Goal: Transaction & Acquisition: Book appointment/travel/reservation

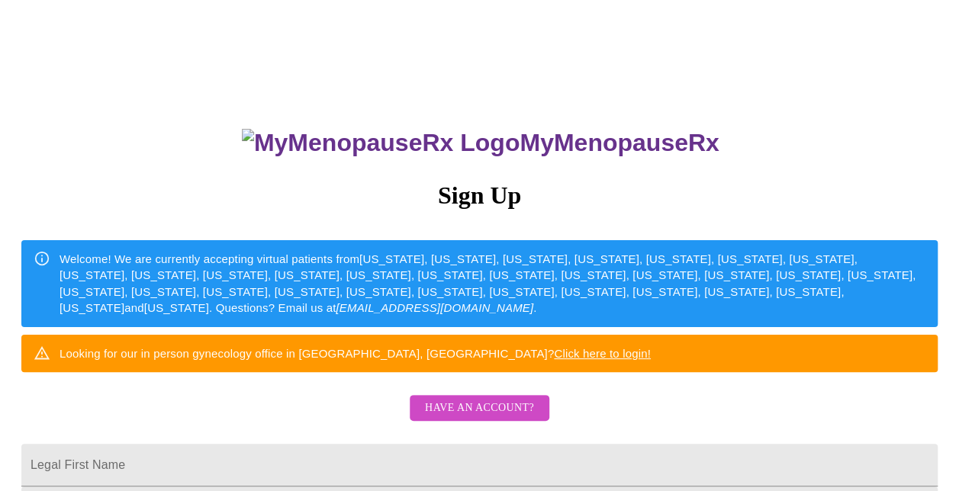
click at [648, 360] on link "Click here to login!" at bounding box center [602, 353] width 97 height 13
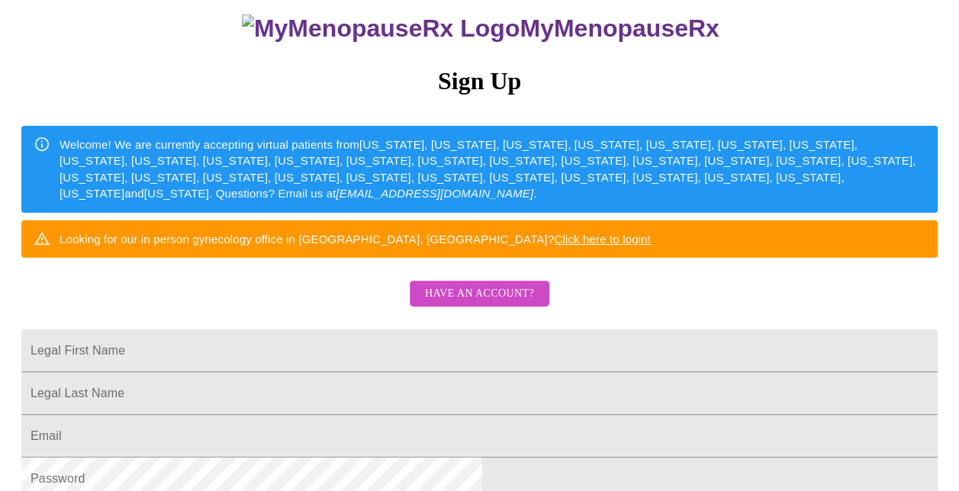
click at [478, 304] on span "Have an account?" at bounding box center [479, 294] width 109 height 19
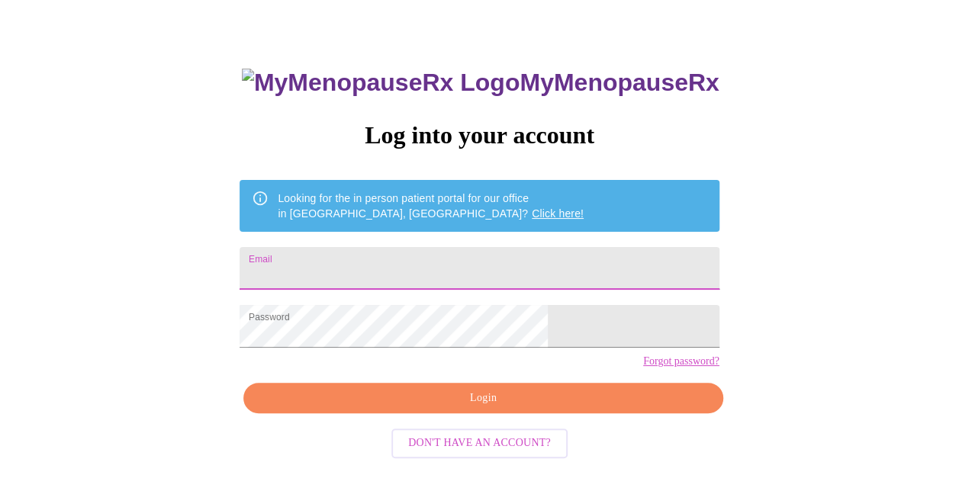
click at [462, 255] on input "Email" at bounding box center [479, 268] width 479 height 43
type input "[PERSON_NAME][EMAIL_ADDRESS][PERSON_NAME][DOMAIN_NAME]"
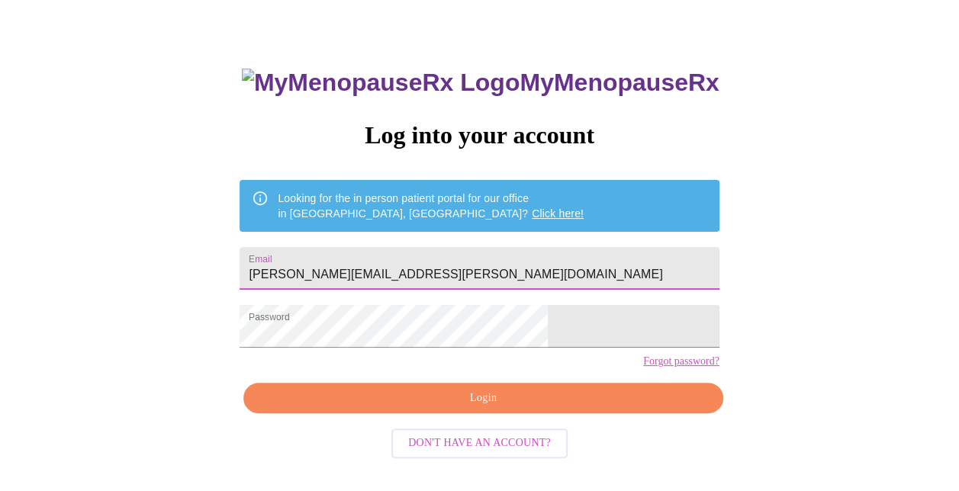
click at [446, 408] on span "Login" at bounding box center [483, 398] width 444 height 19
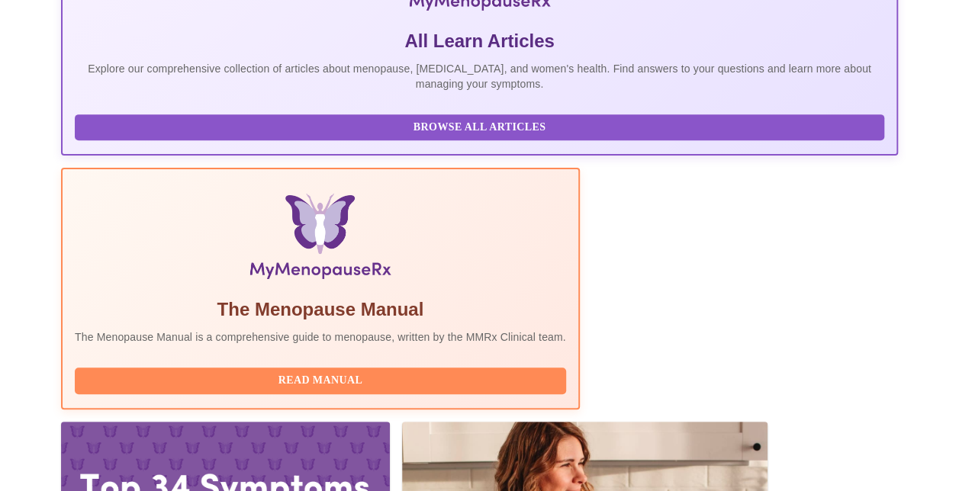
scroll to position [470, 0]
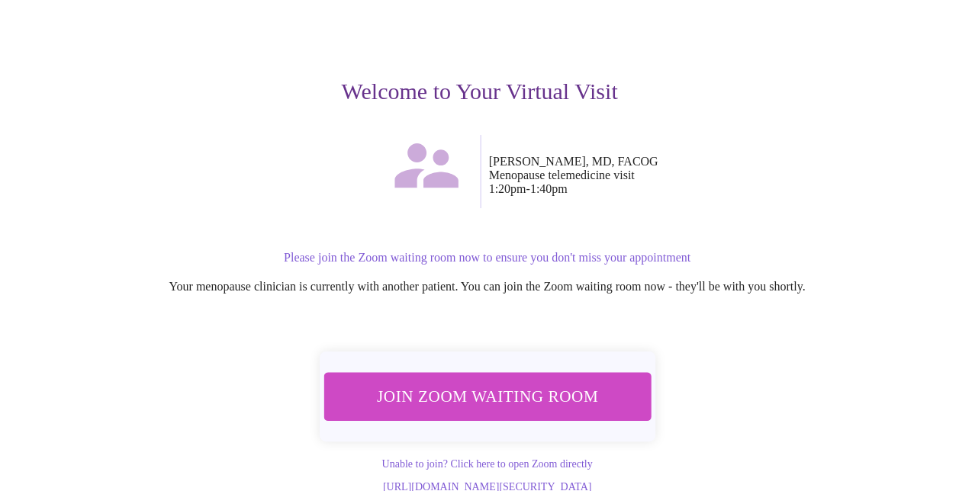
scroll to position [143, 0]
click at [506, 381] on span "Join Zoom Waiting Room" at bounding box center [486, 395] width 287 height 28
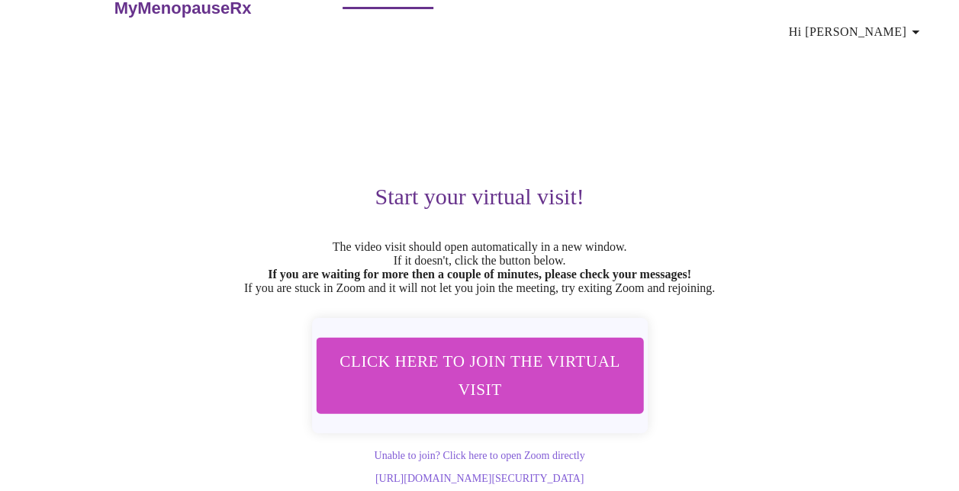
scroll to position [50, 0]
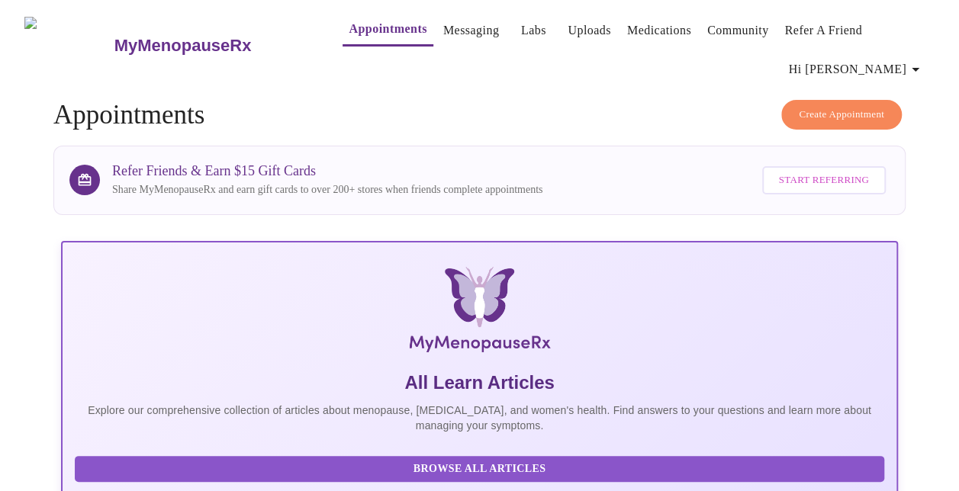
click at [828, 106] on span "Create Appointment" at bounding box center [841, 115] width 85 height 18
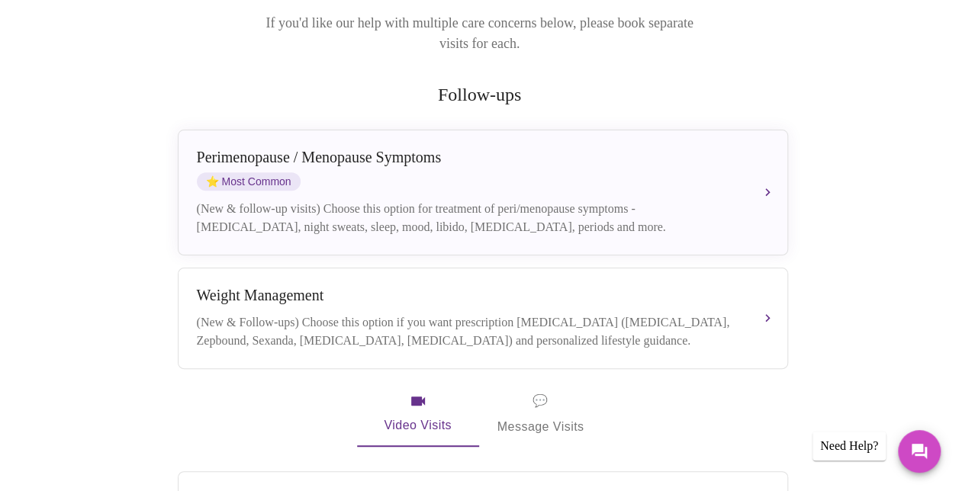
scroll to position [249, 0]
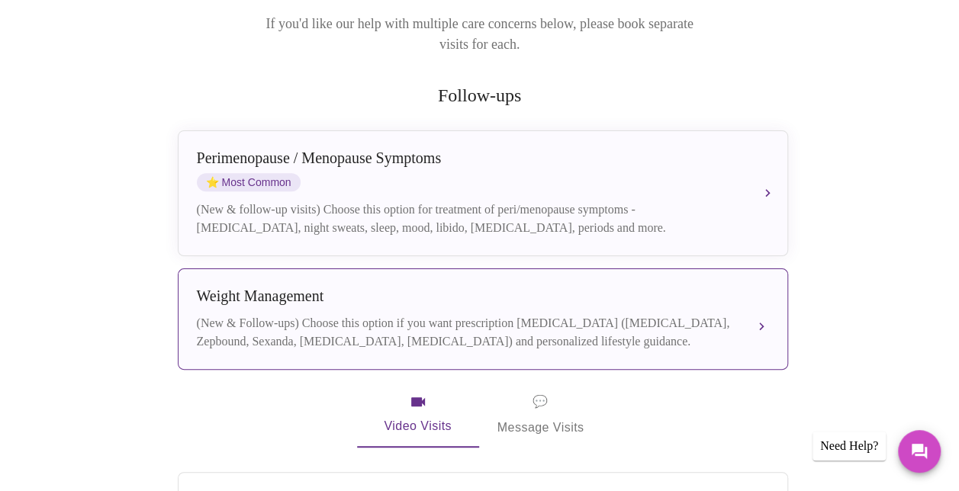
click at [465, 314] on div "(New & Follow-ups) Choose this option if you want prescription [MEDICAL_DATA] (…" at bounding box center [468, 332] width 542 height 37
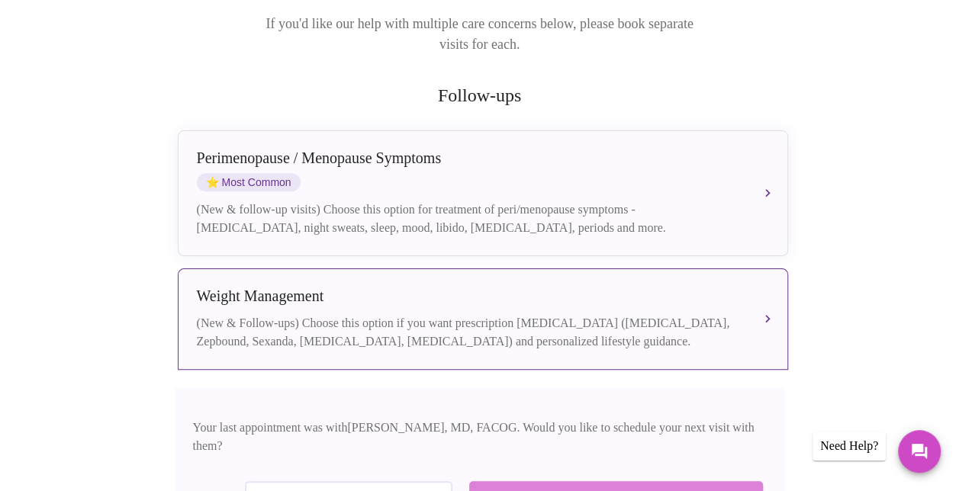
click at [555, 485] on span "Schedule with [PERSON_NAME], MD, FACOG" at bounding box center [615, 495] width 263 height 20
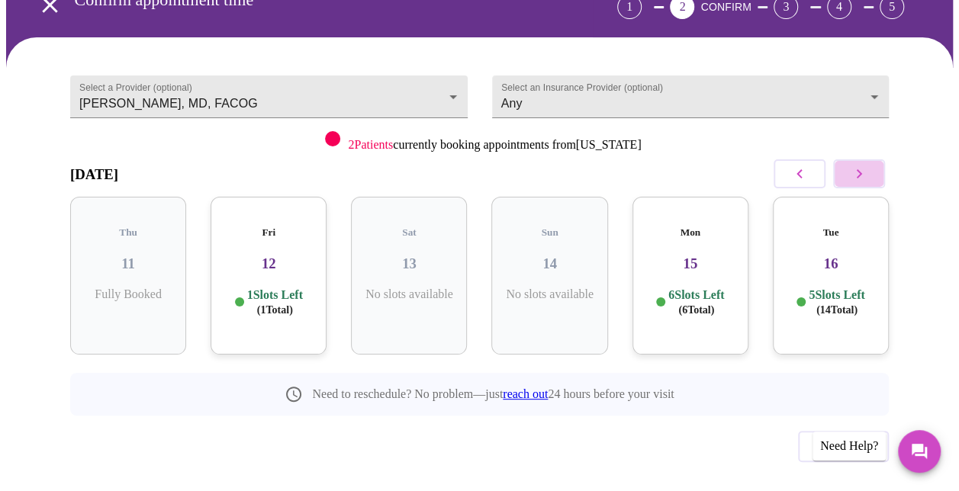
click at [862, 165] on icon "button" at bounding box center [859, 174] width 18 height 18
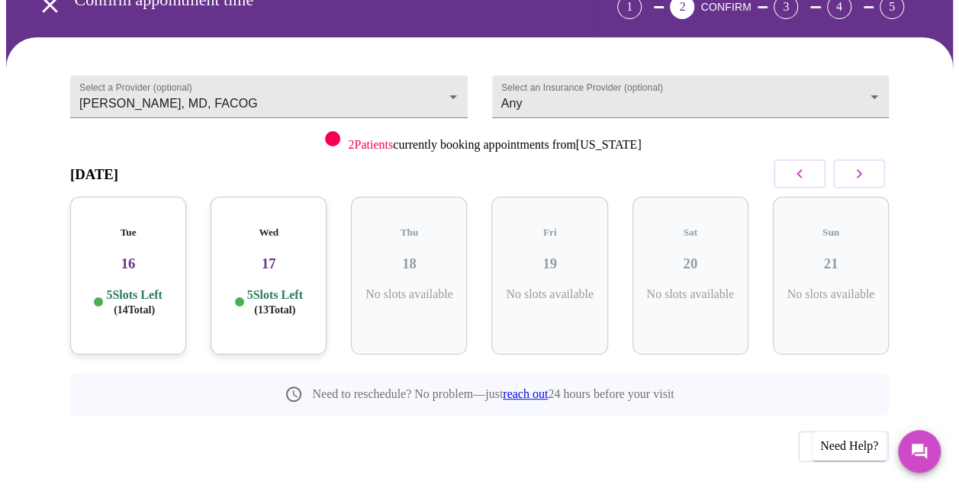
click at [864, 165] on icon "button" at bounding box center [859, 174] width 18 height 18
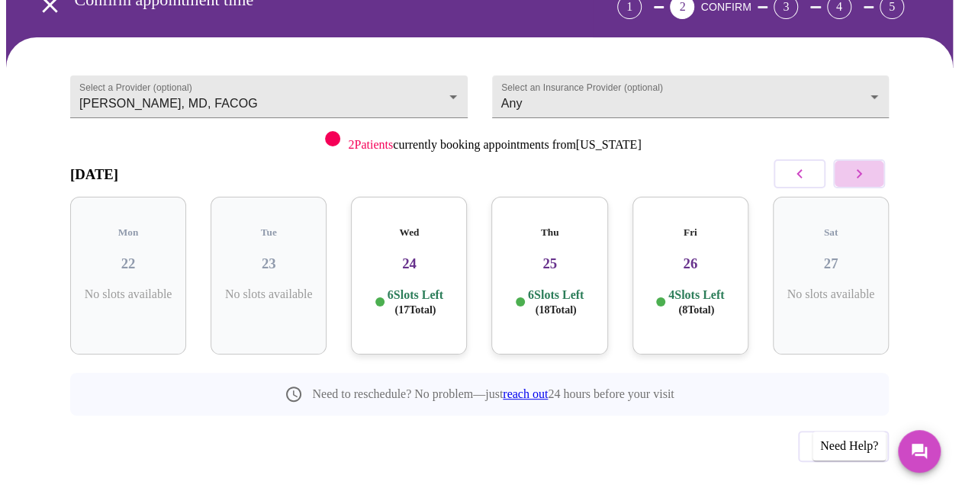
click at [864, 165] on icon "button" at bounding box center [859, 174] width 18 height 18
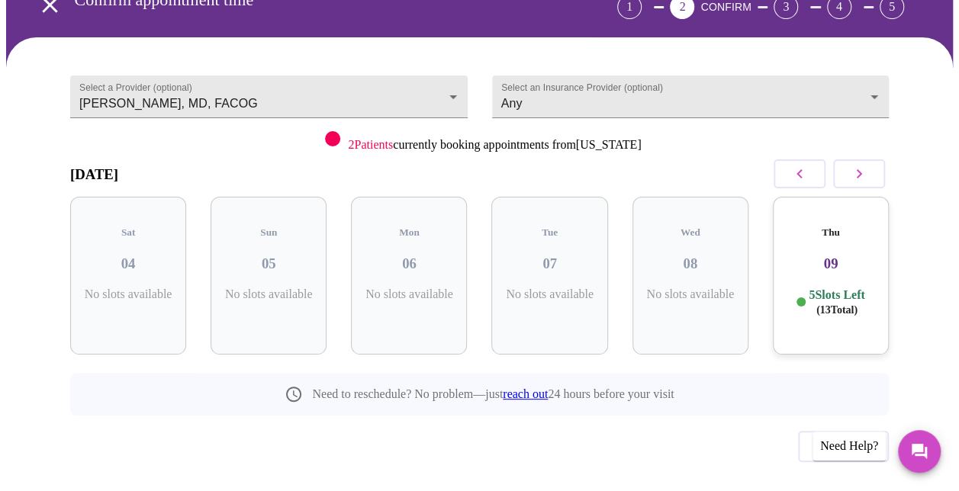
click at [832, 240] on div "Thu 09 5 Slots Left ( 13 Total)" at bounding box center [831, 276] width 116 height 158
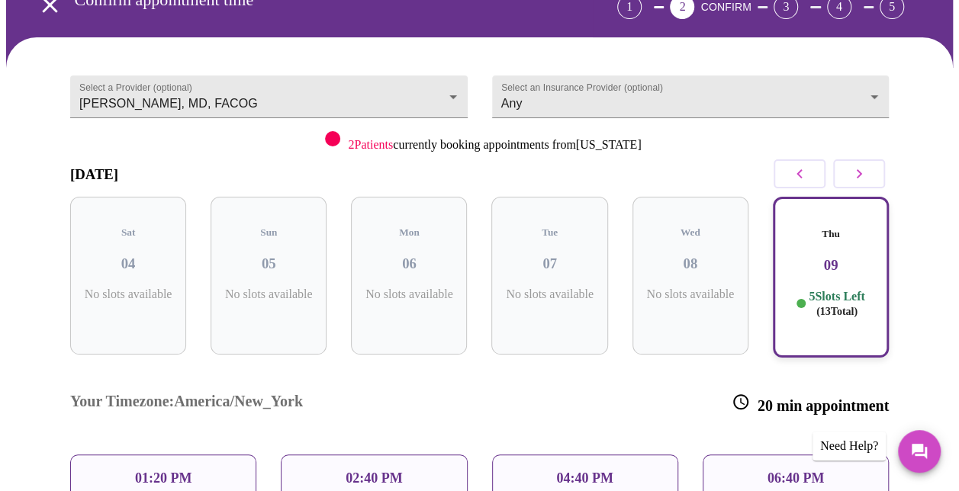
click at [214, 455] on div "01:20 PM" at bounding box center [163, 479] width 186 height 48
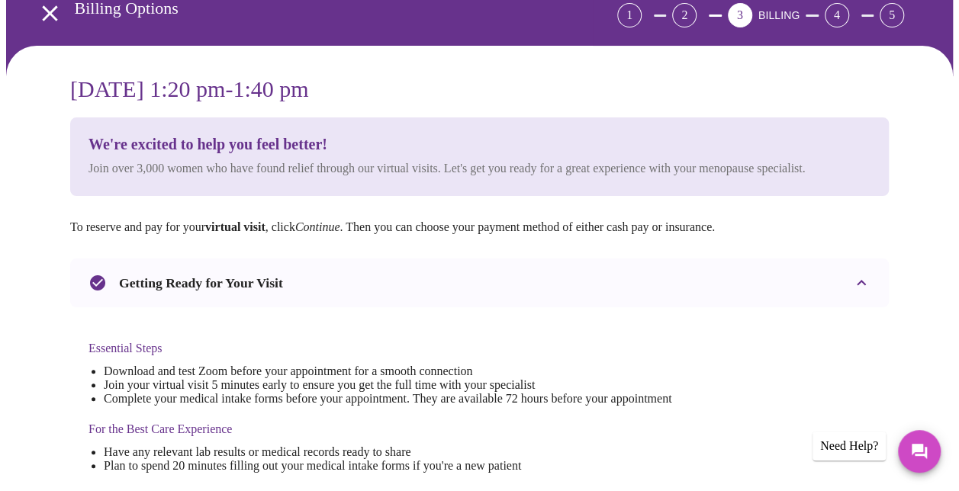
scroll to position [94, 0]
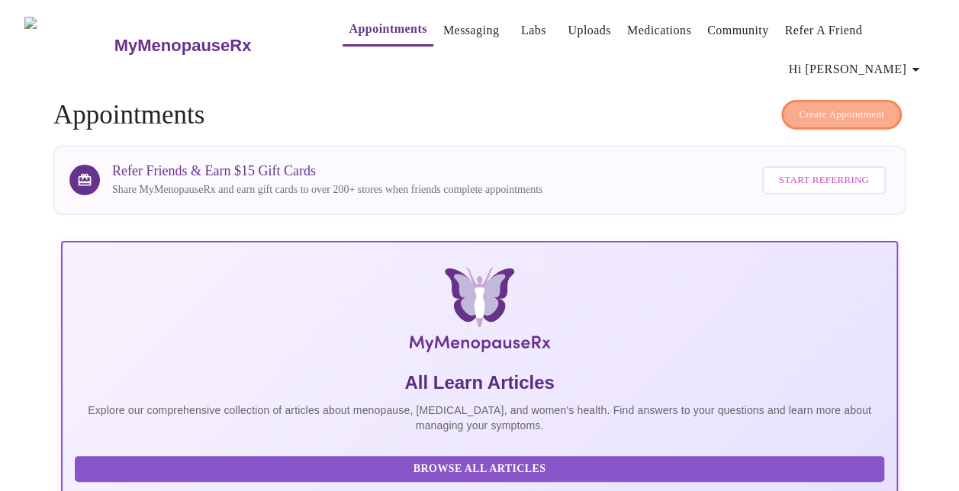
click at [836, 106] on span "Create Appointment" at bounding box center [841, 115] width 85 height 18
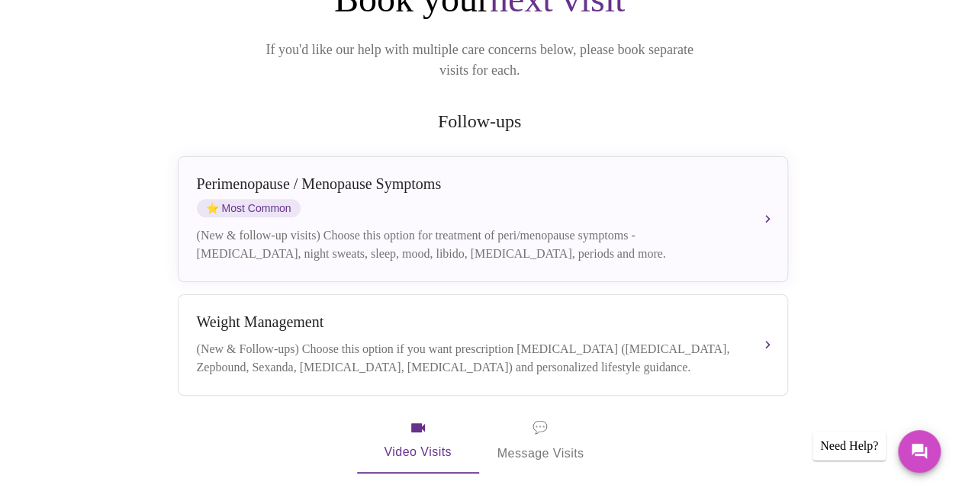
scroll to position [228, 0]
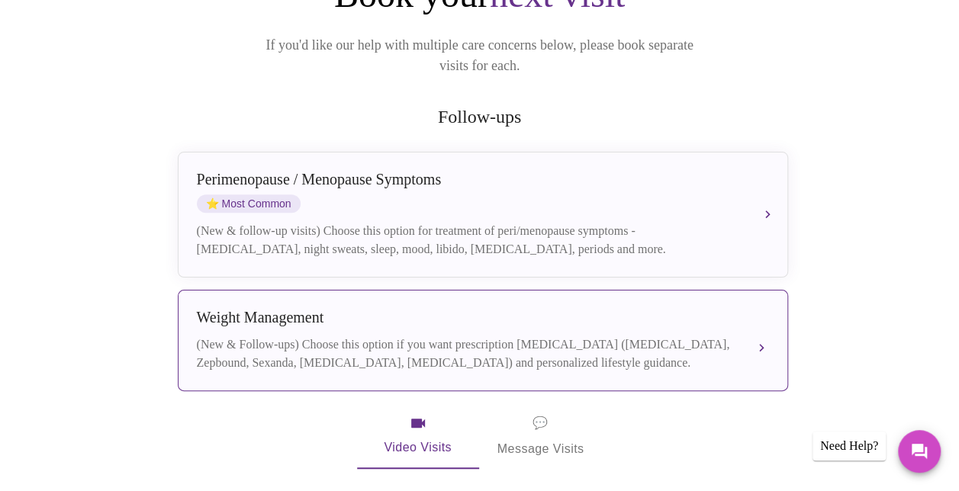
click at [475, 336] on div "(New & Follow-ups) Choose this option if you want prescription [MEDICAL_DATA] (…" at bounding box center [468, 354] width 542 height 37
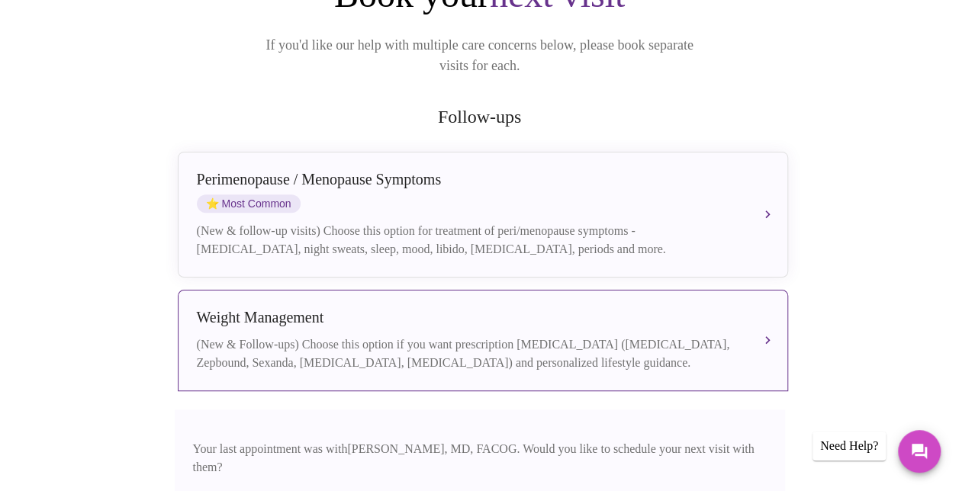
scroll to position [420, 0]
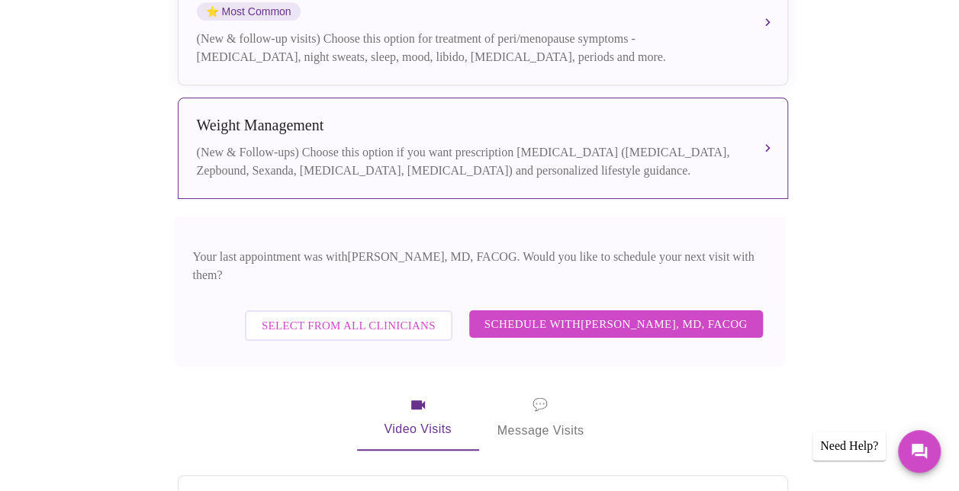
click at [686, 310] on button "Schedule with [PERSON_NAME], MD, FACOG" at bounding box center [616, 323] width 294 height 27
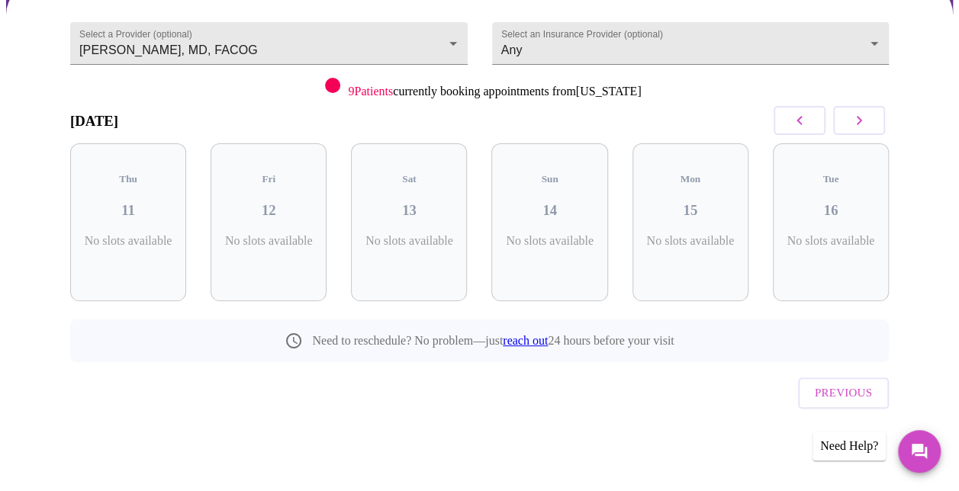
scroll to position [108, 0]
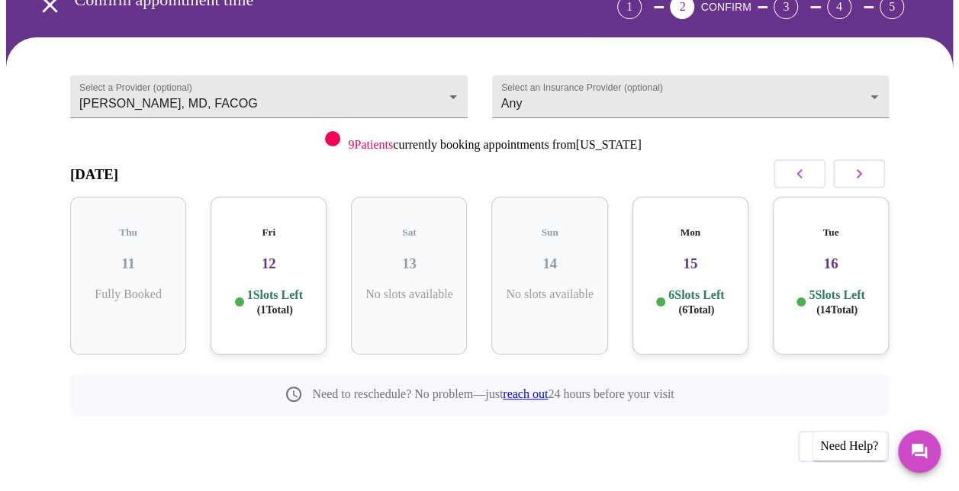
click at [877, 159] on button "button" at bounding box center [859, 173] width 52 height 29
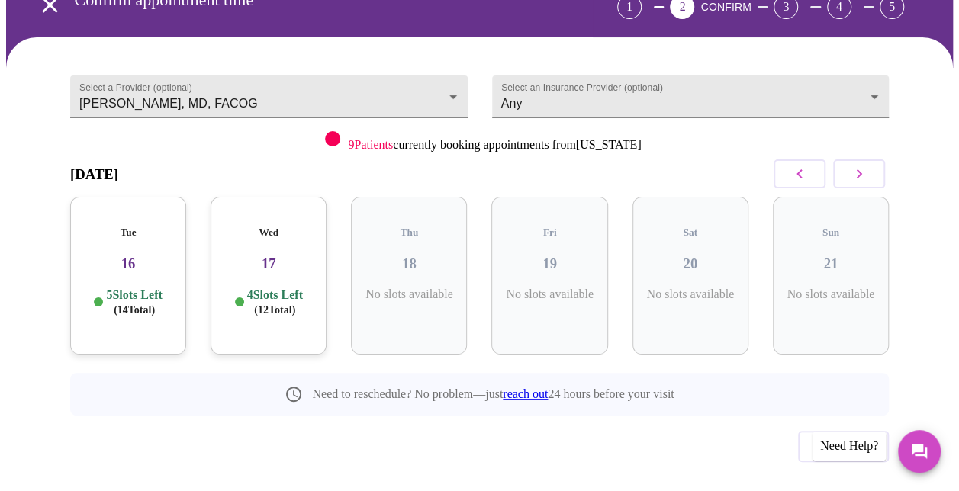
click at [877, 159] on button "button" at bounding box center [859, 173] width 52 height 29
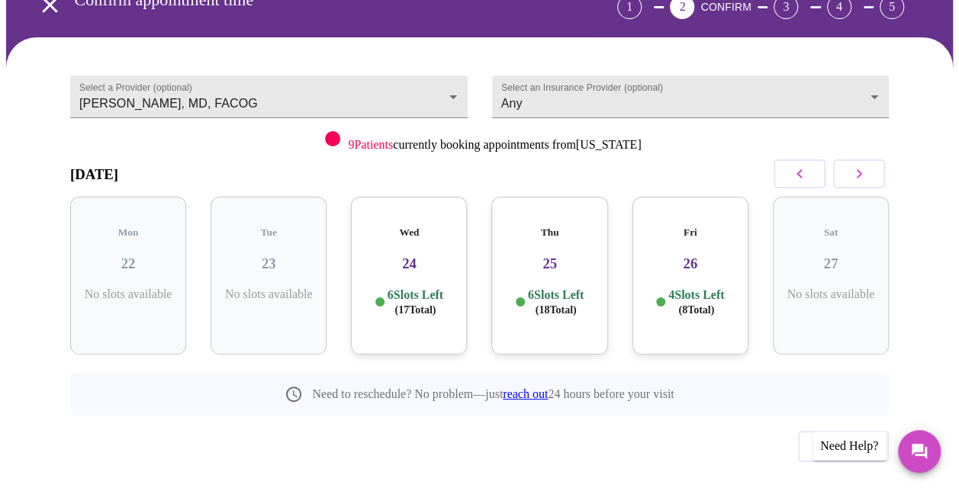
click at [877, 159] on button "button" at bounding box center [859, 173] width 52 height 29
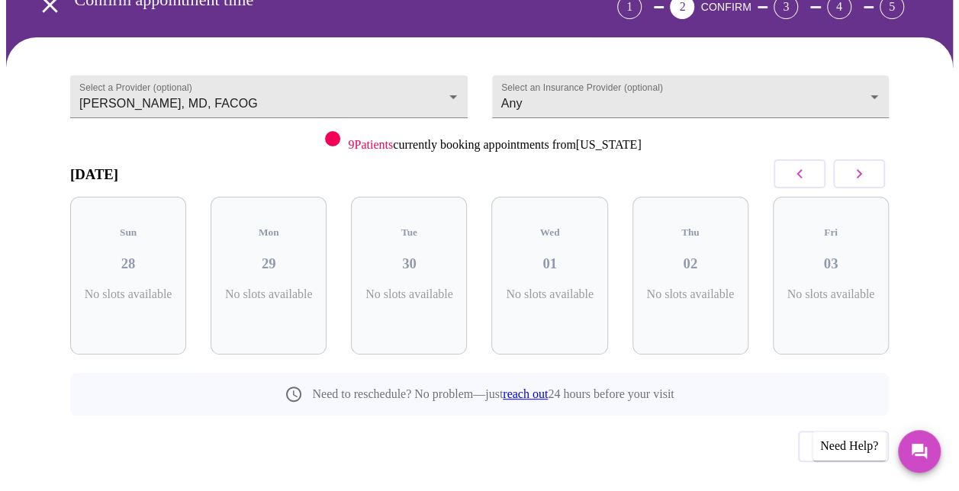
click at [877, 159] on button "button" at bounding box center [859, 173] width 52 height 29
click at [121, 288] on p "4 Slots Left ( 7 Total)" at bounding box center [134, 303] width 56 height 30
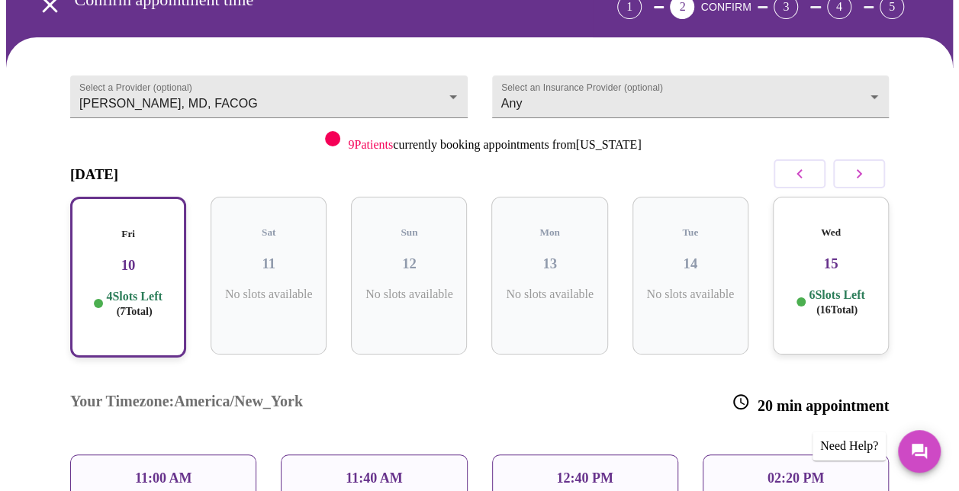
click at [199, 455] on div "11:00 AM" at bounding box center [163, 479] width 186 height 48
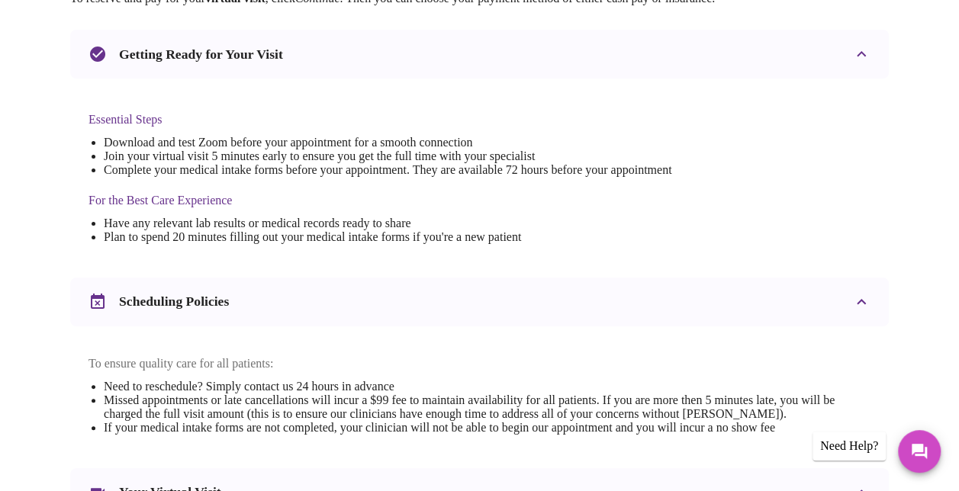
scroll to position [583, 0]
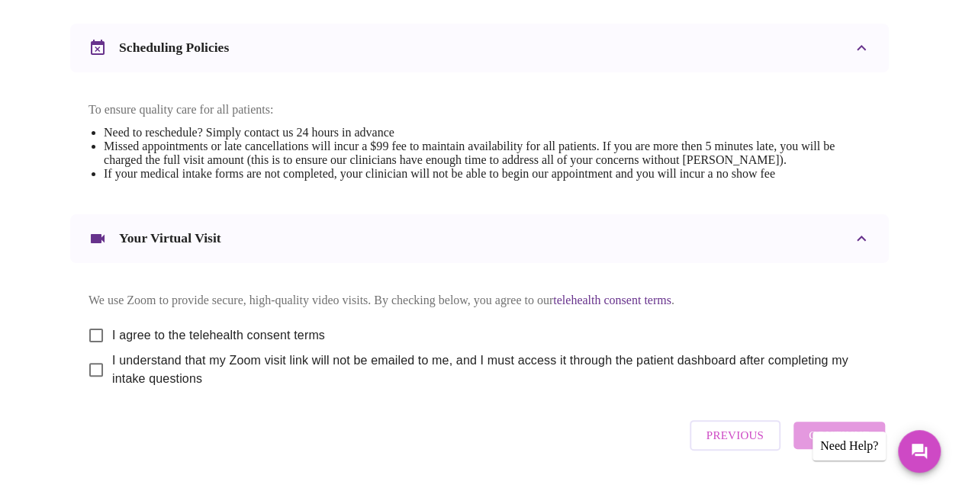
click at [90, 320] on input "I agree to the telehealth consent terms" at bounding box center [96, 336] width 32 height 32
checkbox input "true"
click at [95, 357] on input "I understand that my Zoom visit link will not be emailed to me, and I must acce…" at bounding box center [96, 370] width 32 height 32
checkbox input "true"
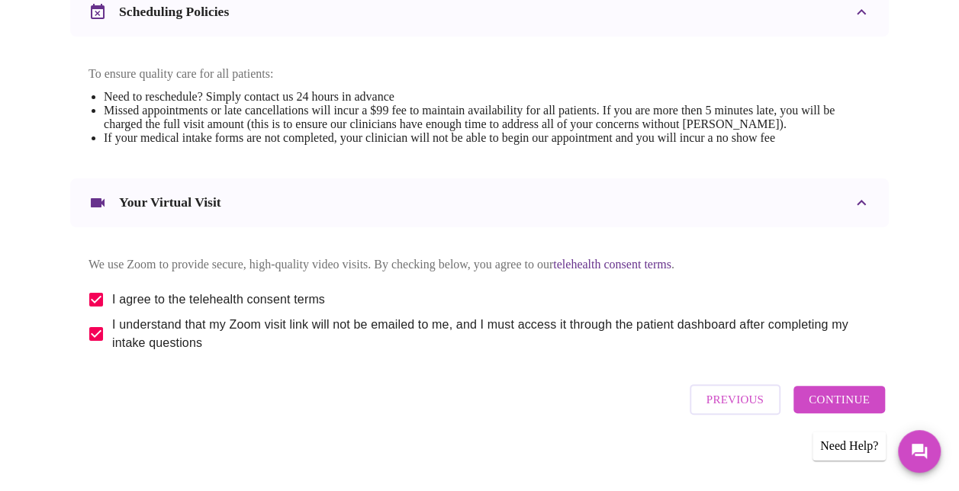
click at [845, 394] on span "Continue" at bounding box center [839, 400] width 61 height 20
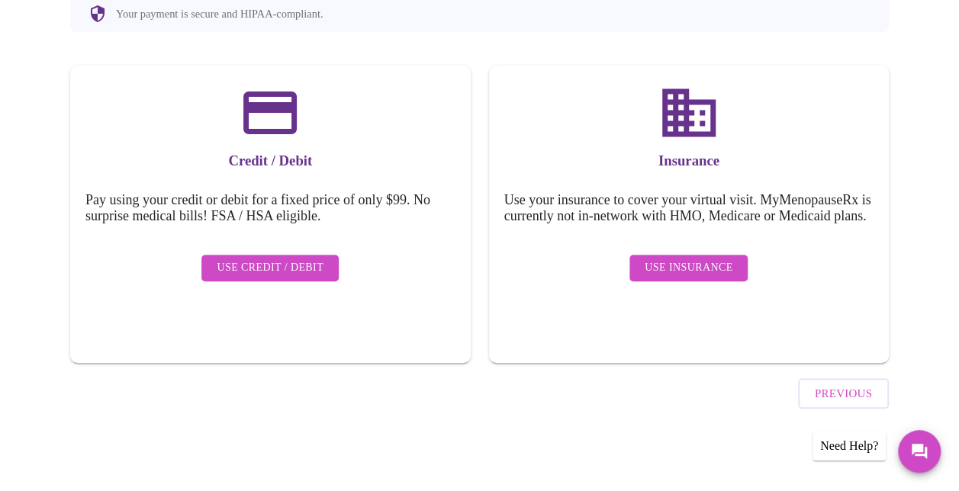
scroll to position [158, 0]
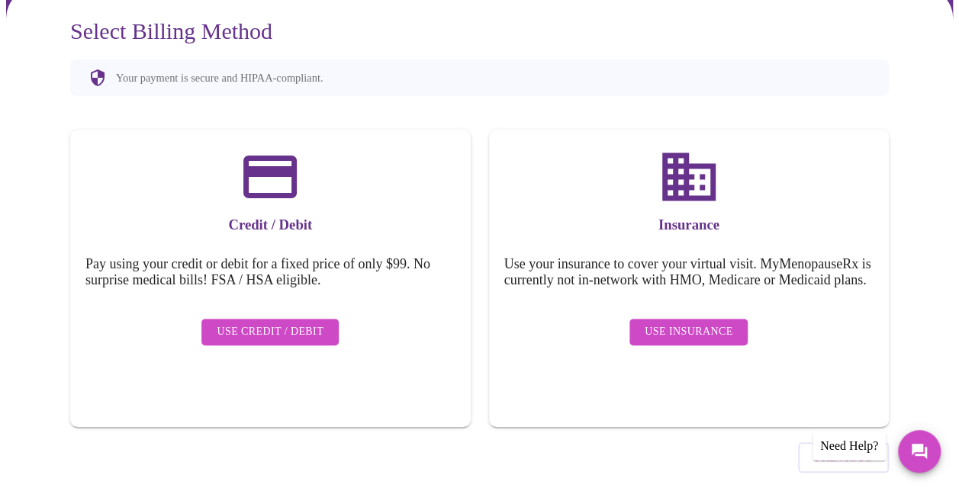
click at [651, 323] on span "Use Insurance" at bounding box center [689, 332] width 88 height 19
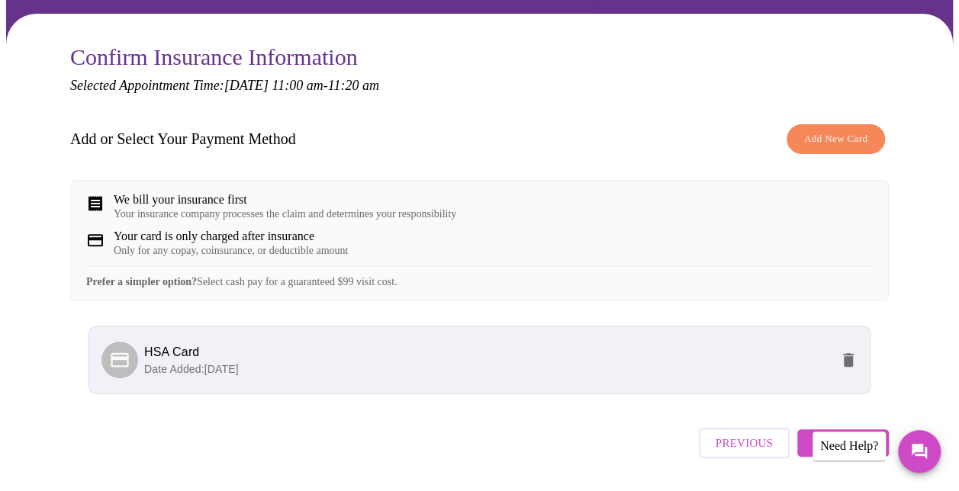
scroll to position [170, 0]
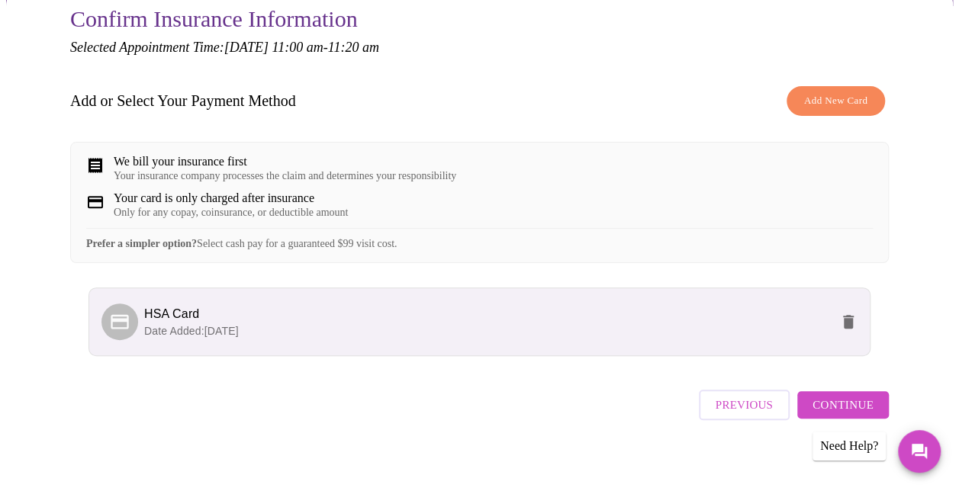
click at [825, 395] on span "Continue" at bounding box center [842, 405] width 61 height 20
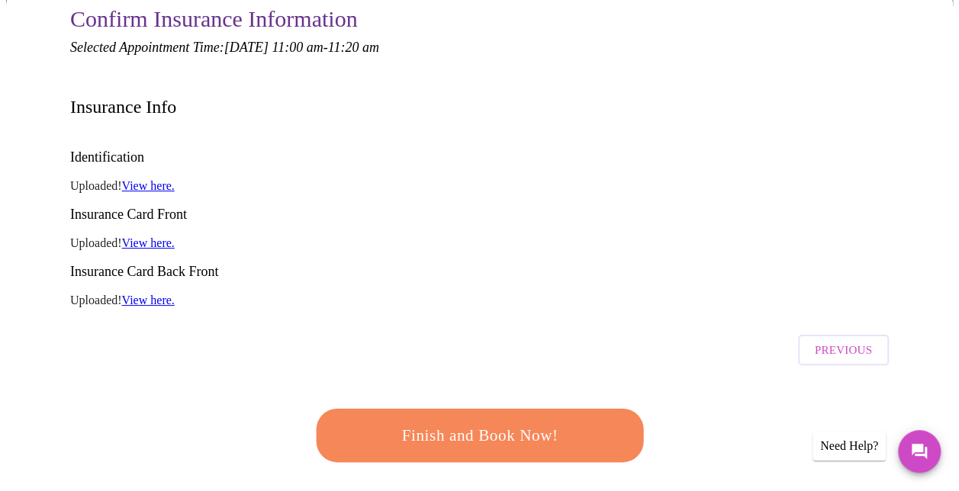
click at [545, 422] on span "Finish and Book Now!" at bounding box center [480, 436] width 282 height 28
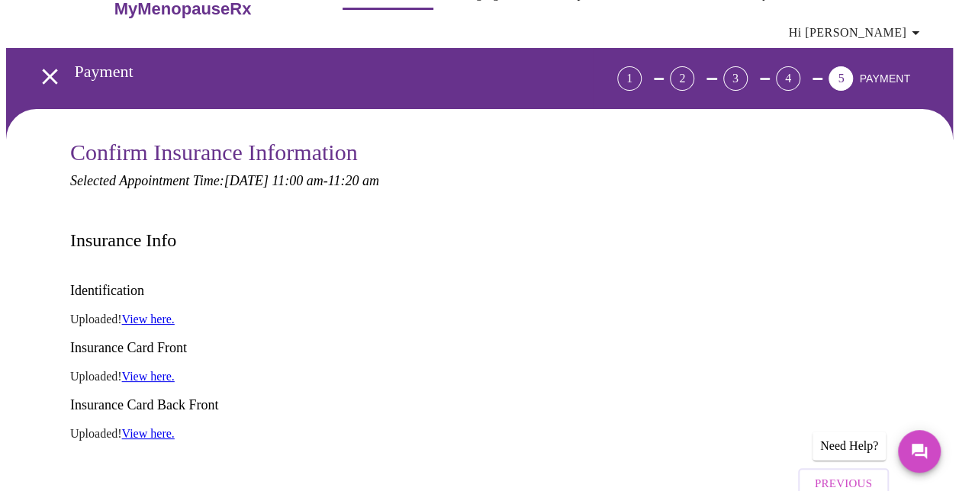
scroll to position [36, 0]
